Goal: Navigation & Orientation: Find specific page/section

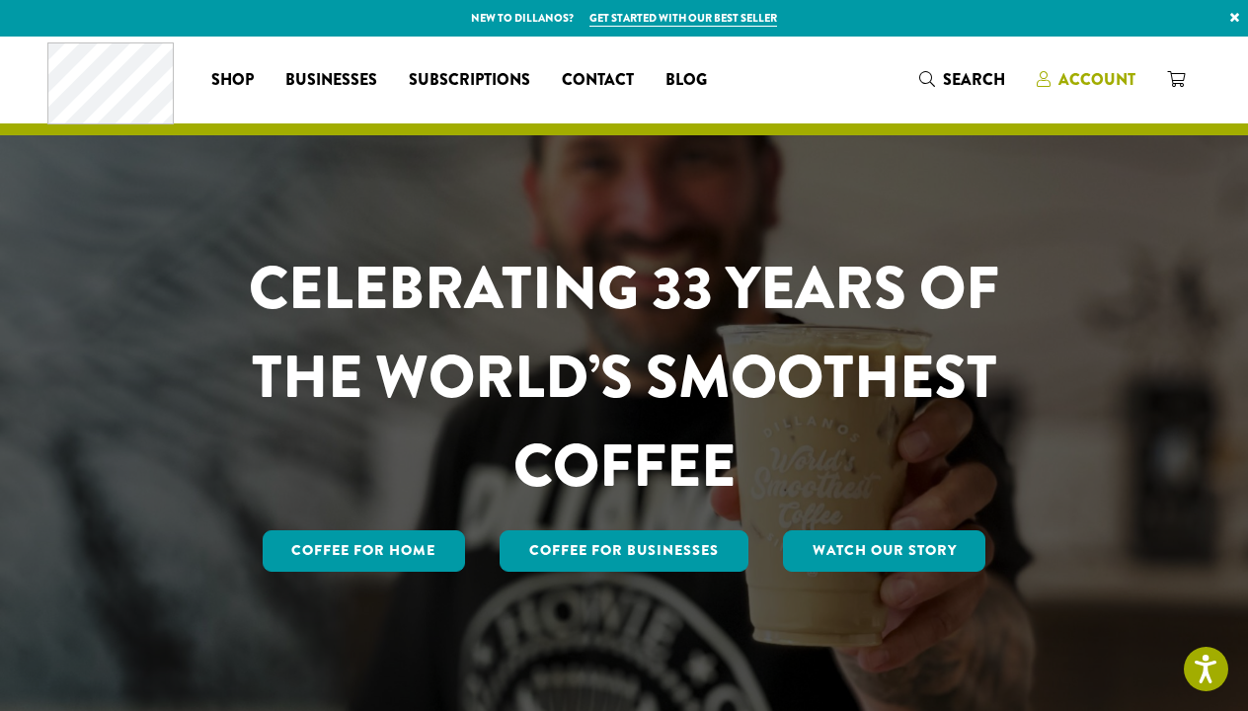
click at [1050, 72] on icon at bounding box center [1043, 79] width 14 height 16
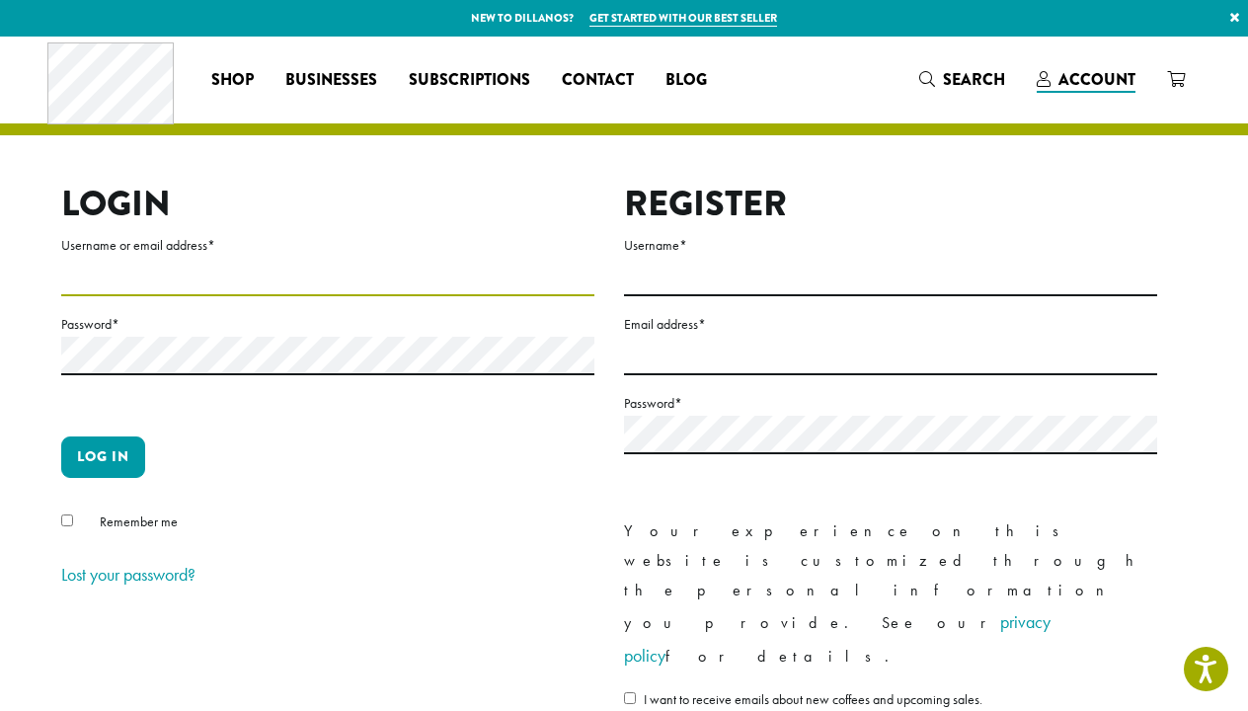
type input "**********"
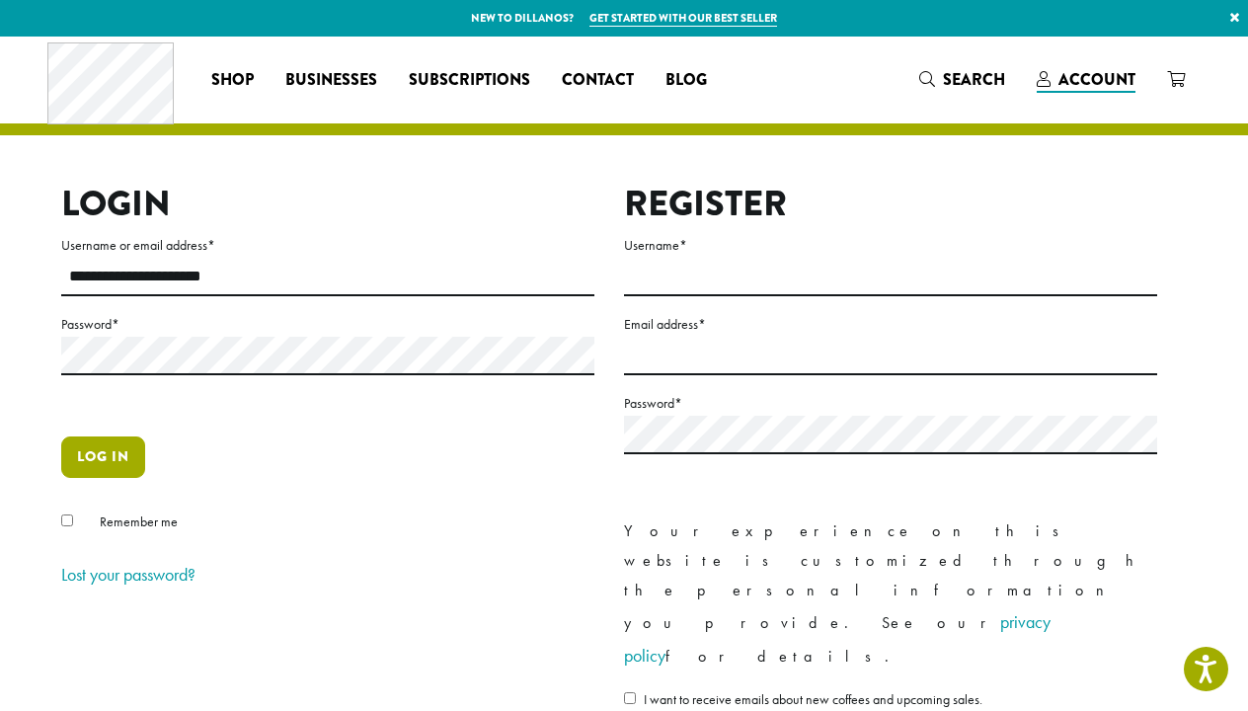
click at [81, 445] on button "Log in" at bounding box center [103, 456] width 84 height 41
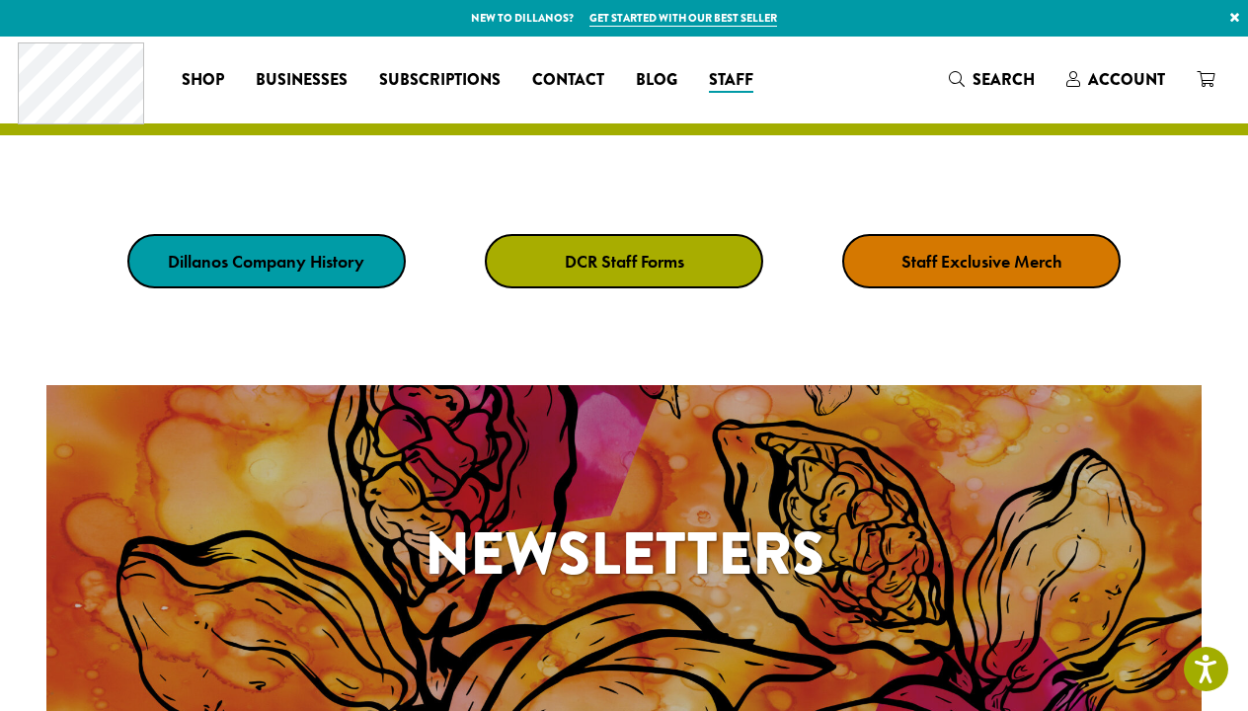
click at [543, 254] on link "DCR Staff Forms" at bounding box center [624, 261] width 278 height 54
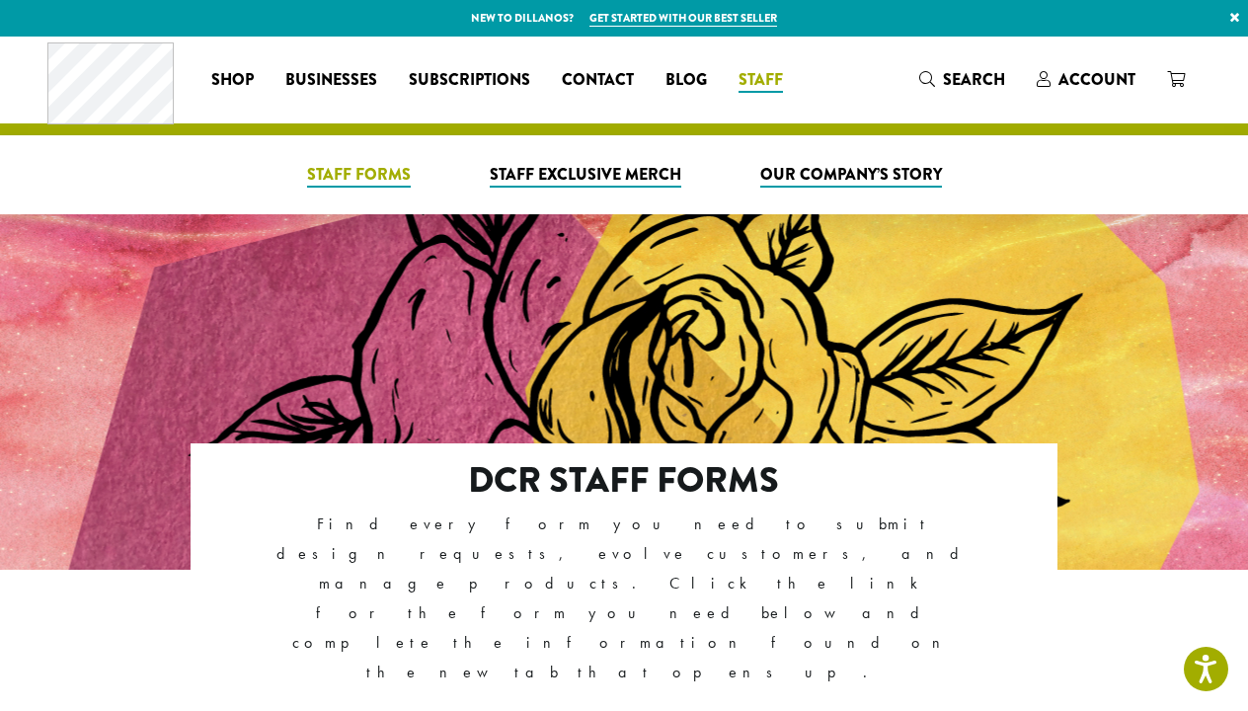
click at [417, 175] on link "Staff Forms" at bounding box center [358, 175] width 135 height 32
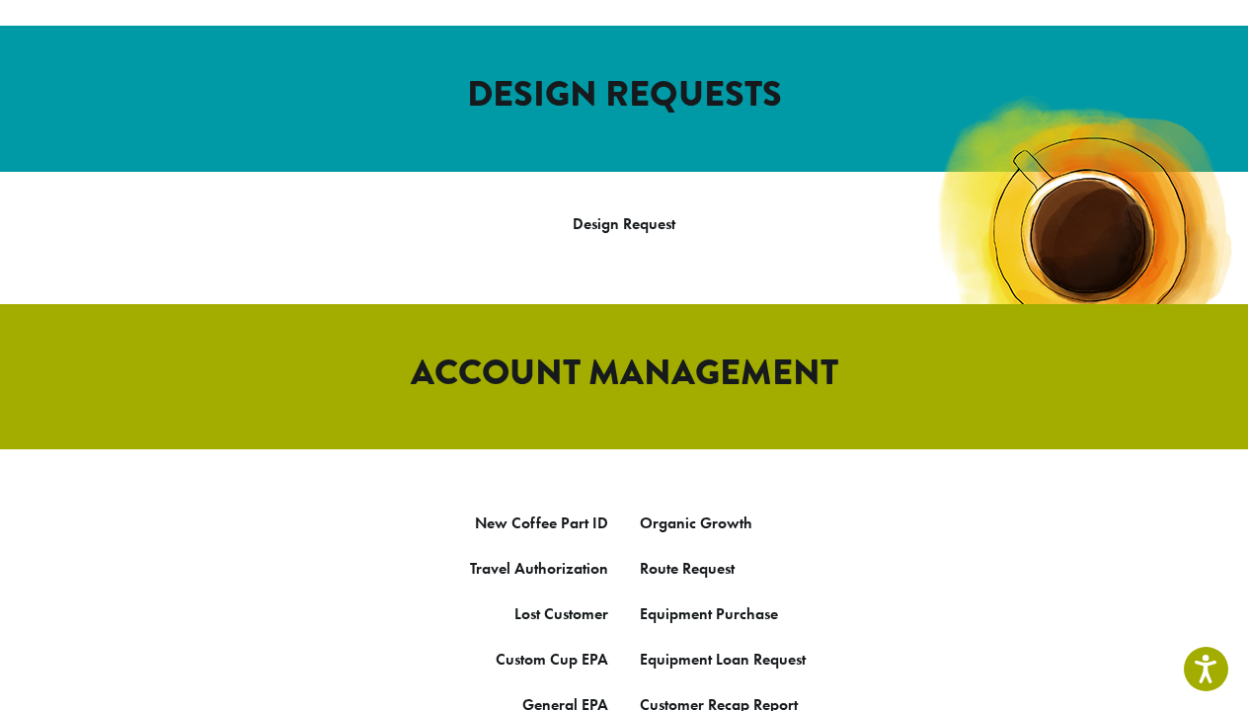
scroll to position [777, 0]
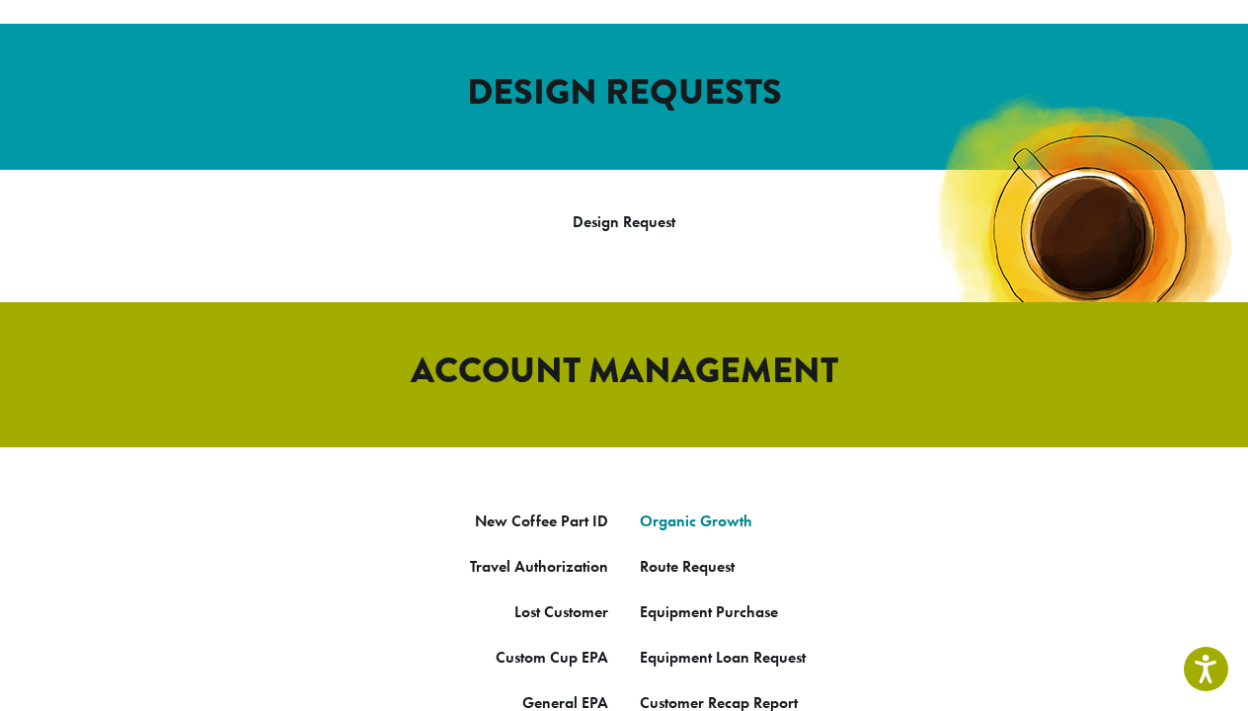
click at [673, 510] on link "Organic Growth" at bounding box center [696, 520] width 113 height 21
